Goal: Information Seeking & Learning: Learn about a topic

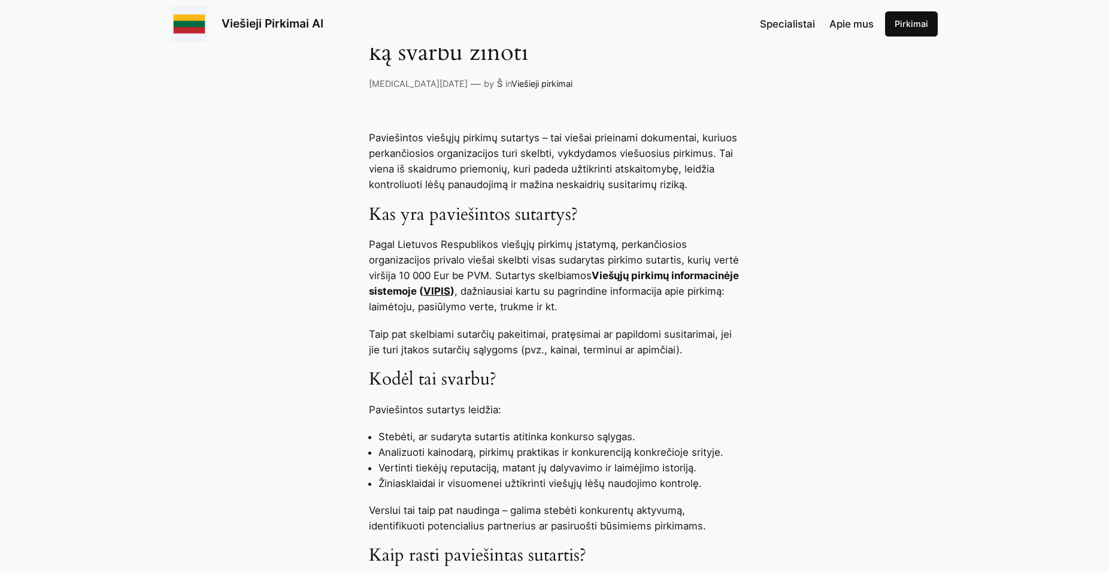
scroll to position [433, 0]
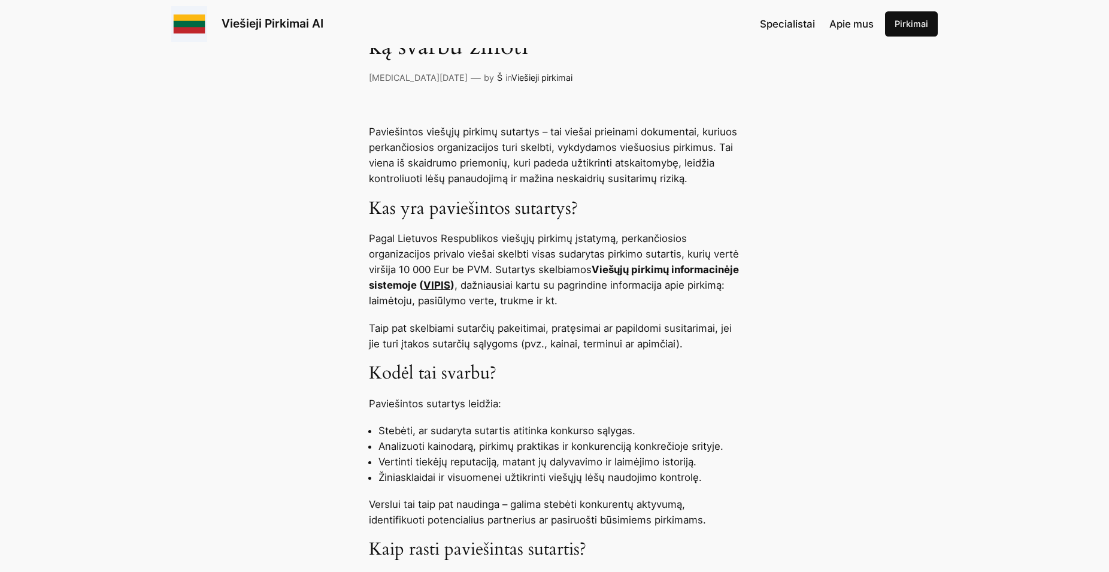
click at [450, 286] on link "VIPIS" at bounding box center [436, 285] width 27 height 12
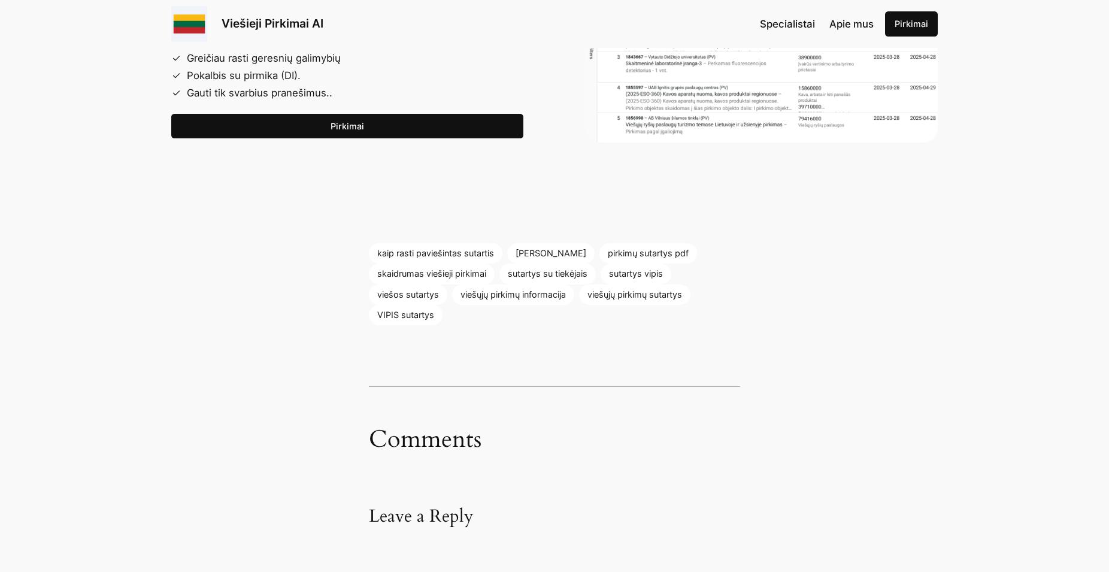
scroll to position [1691, 0]
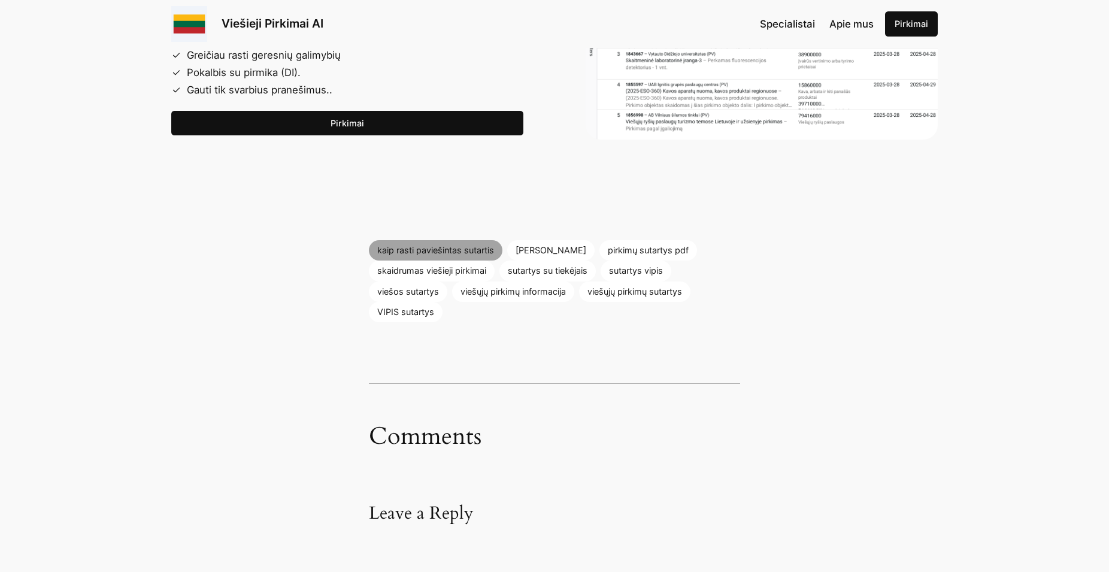
click at [448, 253] on link "kaip rasti paviešintas sutartis" at bounding box center [436, 250] width 134 height 20
